Goal: Check status: Check status

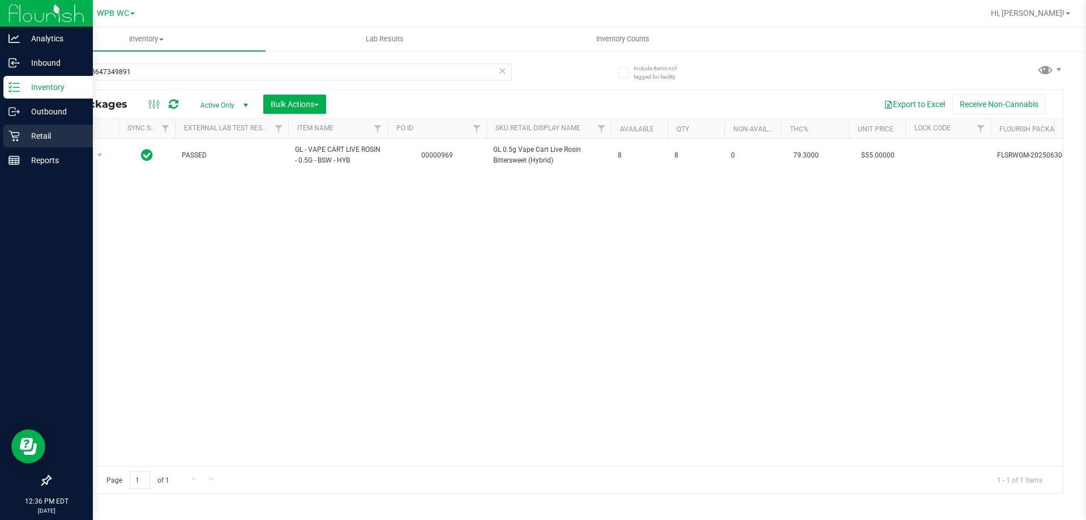
click at [27, 134] on p "Retail" at bounding box center [54, 136] width 68 height 14
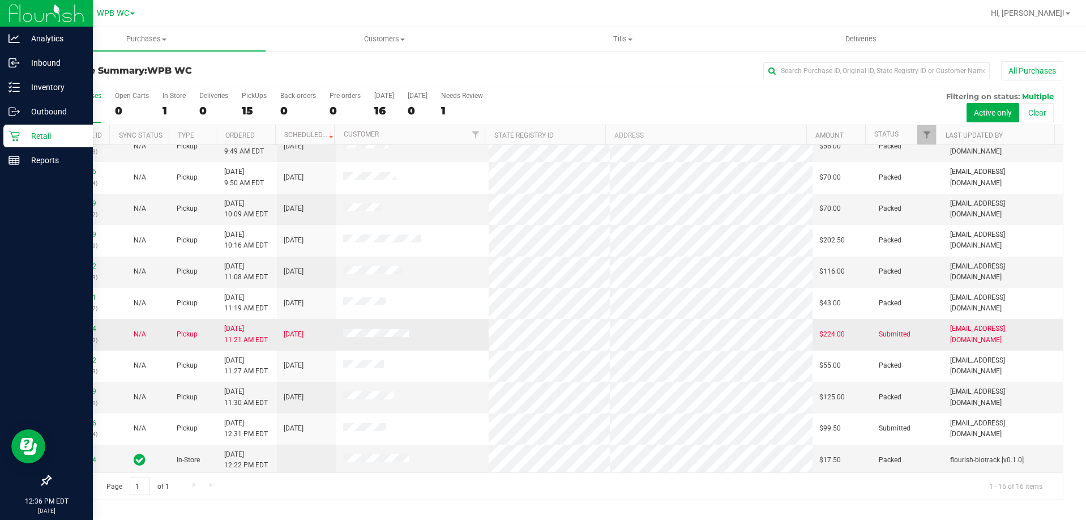
scroll to position [174, 0]
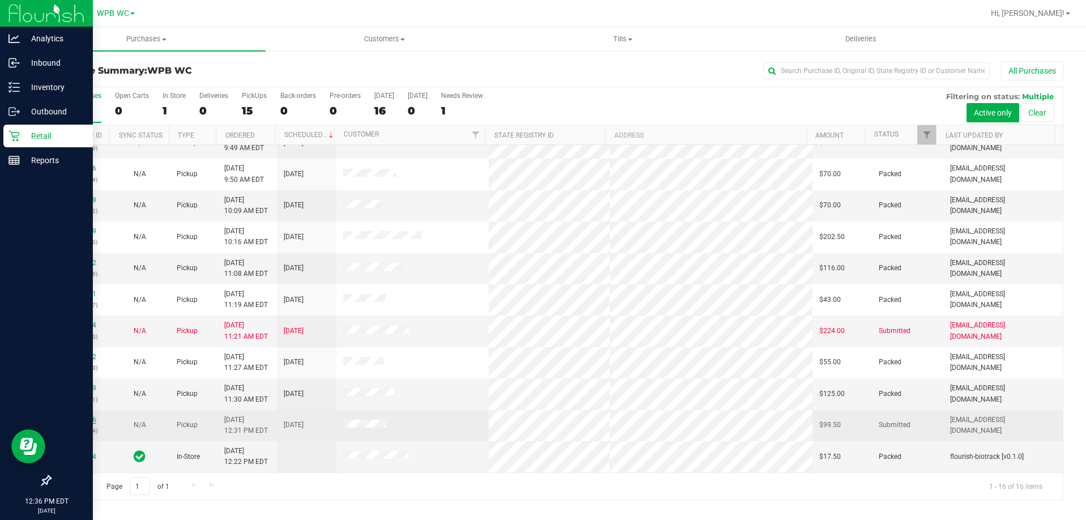
click at [92, 420] on link "11843616" at bounding box center [81, 419] width 32 height 8
